Goal: Navigation & Orientation: Find specific page/section

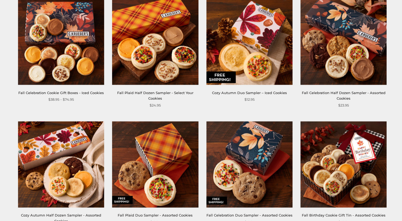
scroll to position [717, 0]
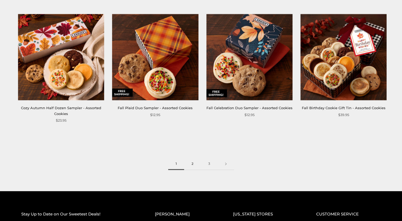
click at [192, 164] on link "2" at bounding box center [192, 164] width 17 height 12
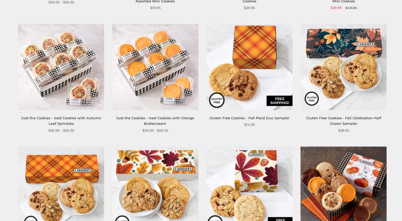
scroll to position [717, 0]
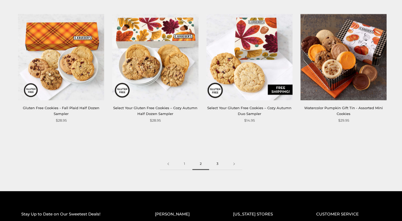
click at [218, 164] on link "3" at bounding box center [217, 164] width 17 height 12
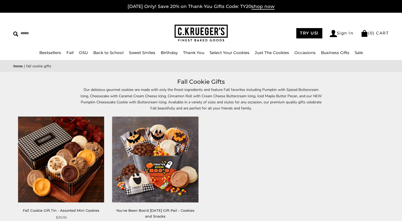
scroll to position [80, 0]
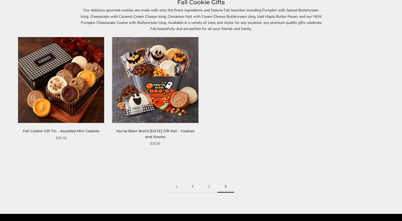
click at [191, 188] on link "1" at bounding box center [193, 187] width 16 height 12
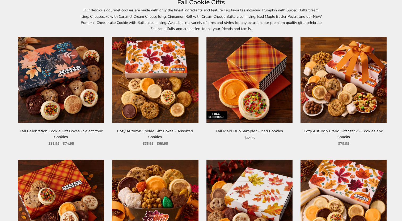
scroll to position [212, 0]
